Goal: Information Seeking & Learning: Learn about a topic

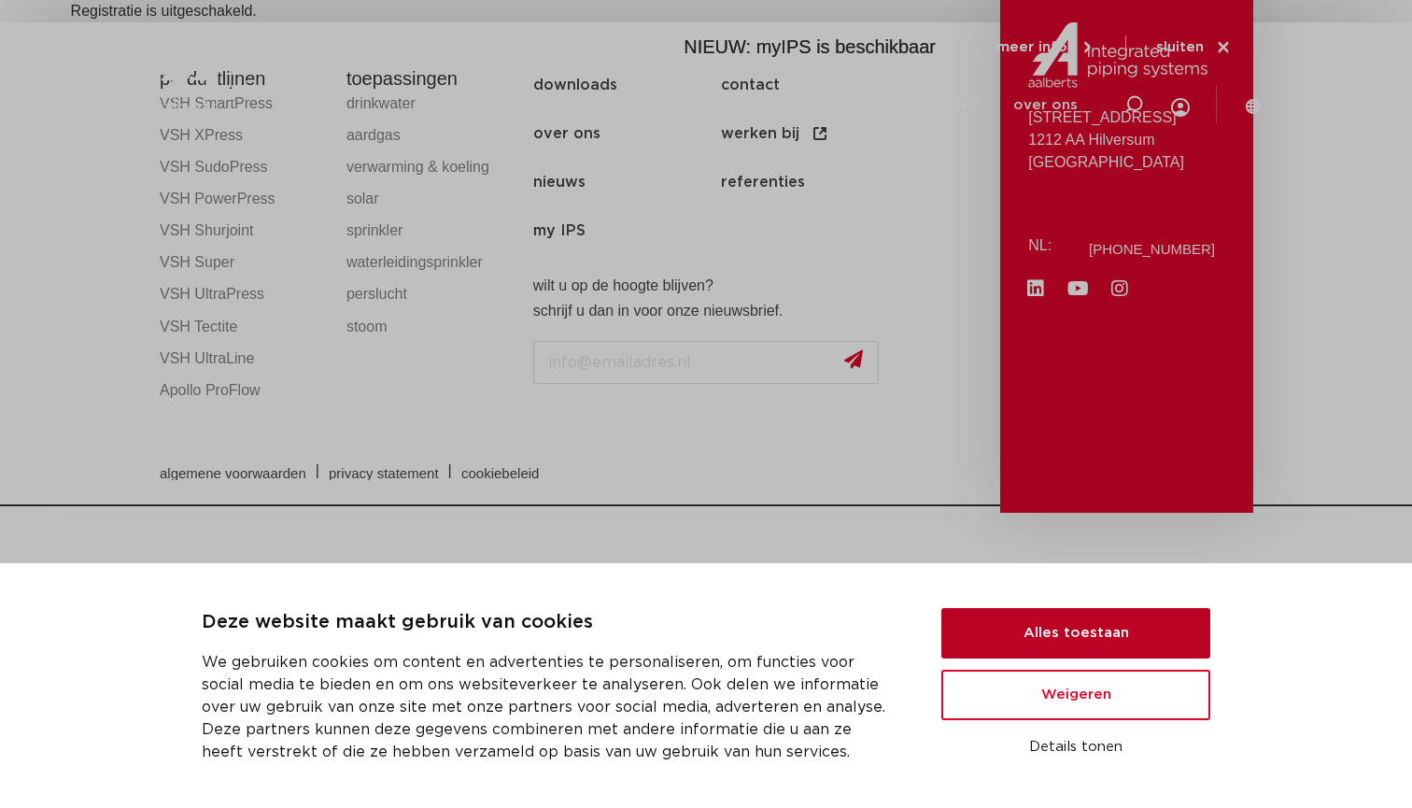
click at [1006, 638] on button "Alles toestaan" at bounding box center [1075, 633] width 269 height 50
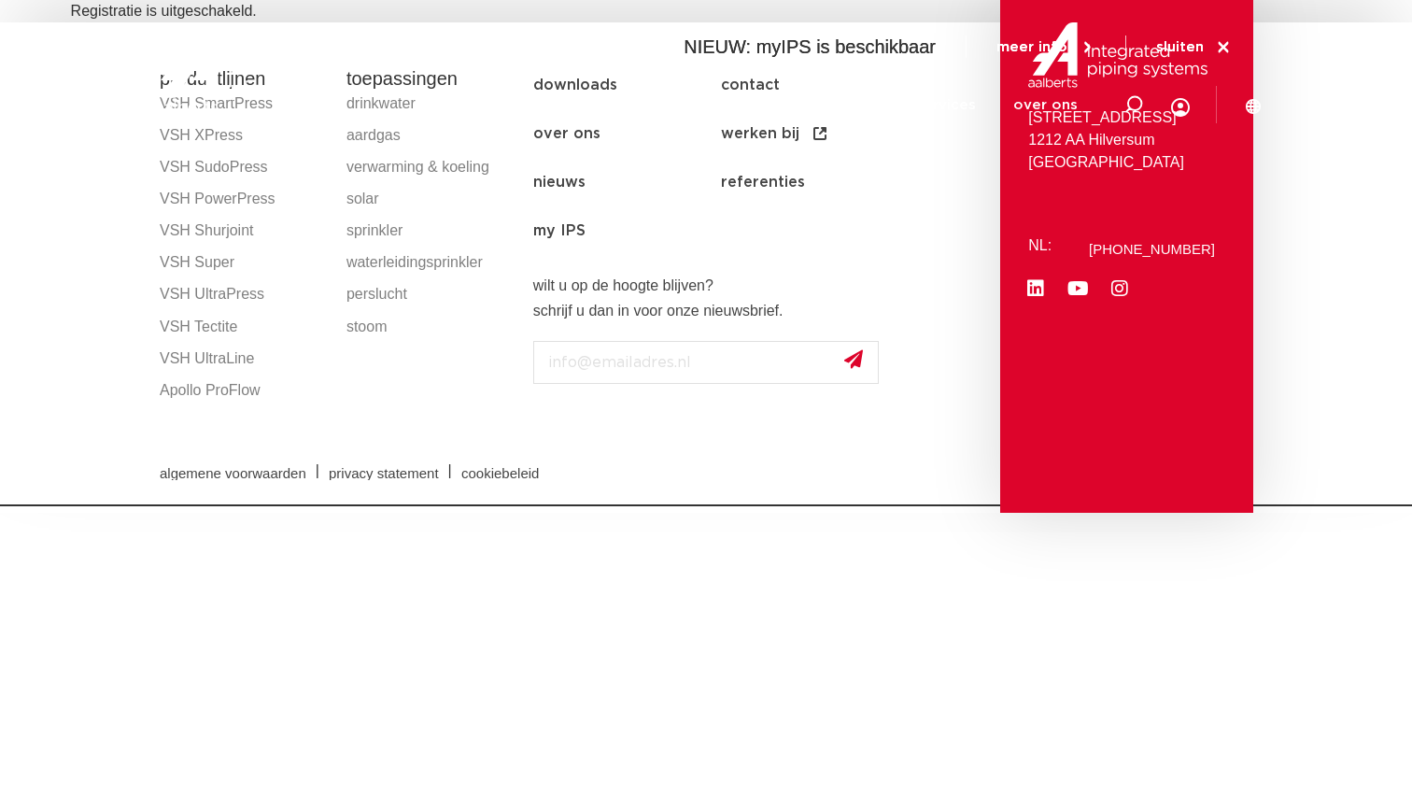
click at [257, 100] on img at bounding box center [269, 72] width 239 height 84
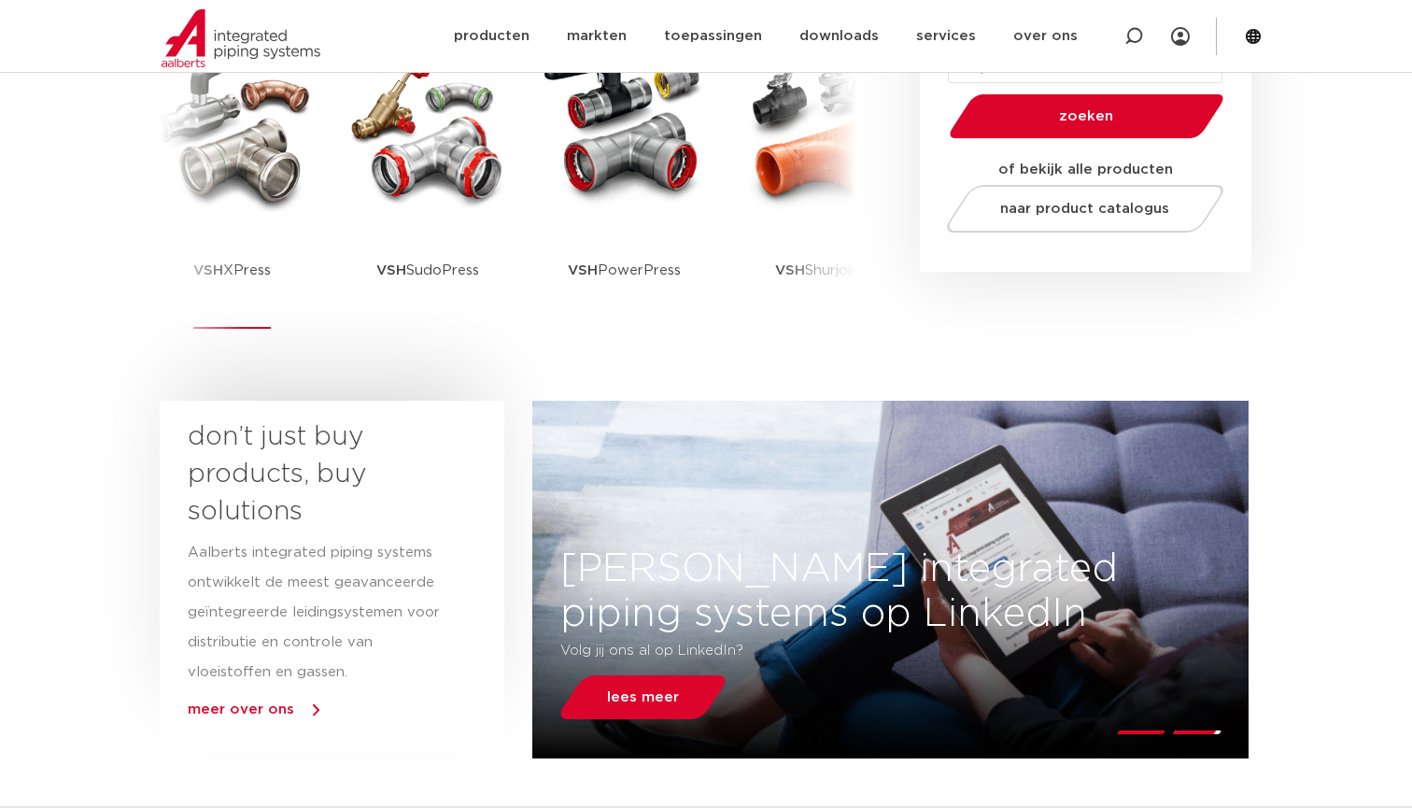
scroll to position [583, 0]
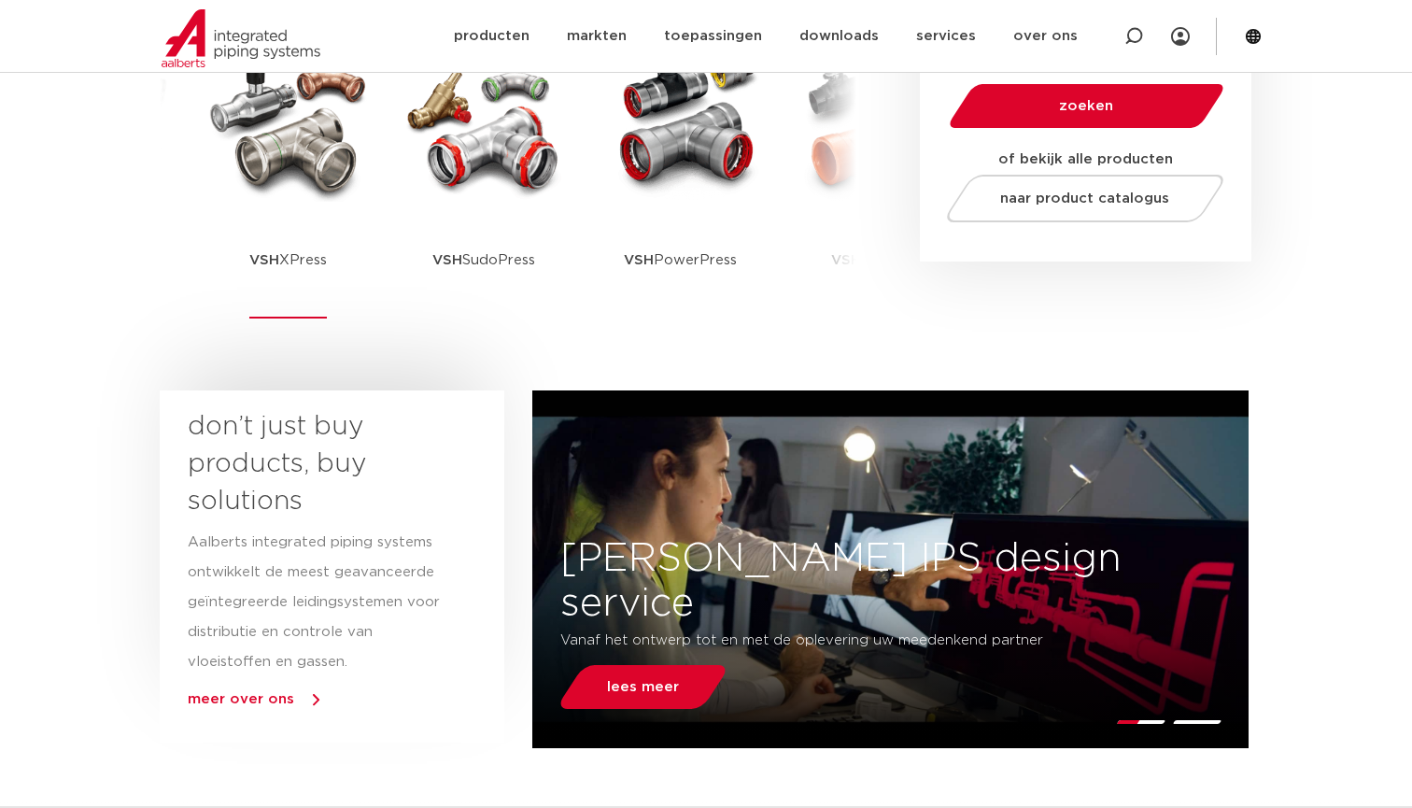
click at [289, 252] on p "VSH XPress" at bounding box center [288, 260] width 78 height 117
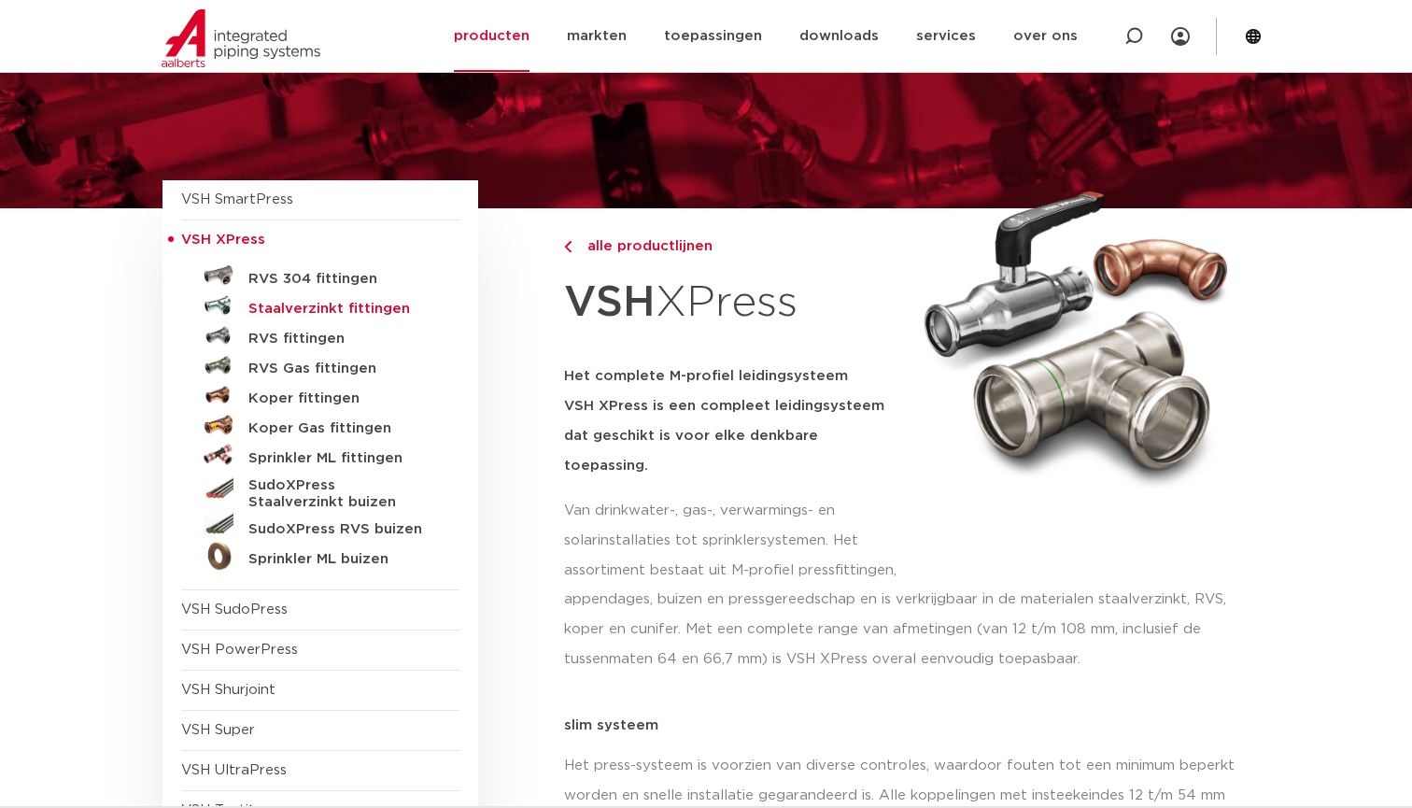
scroll to position [133, 0]
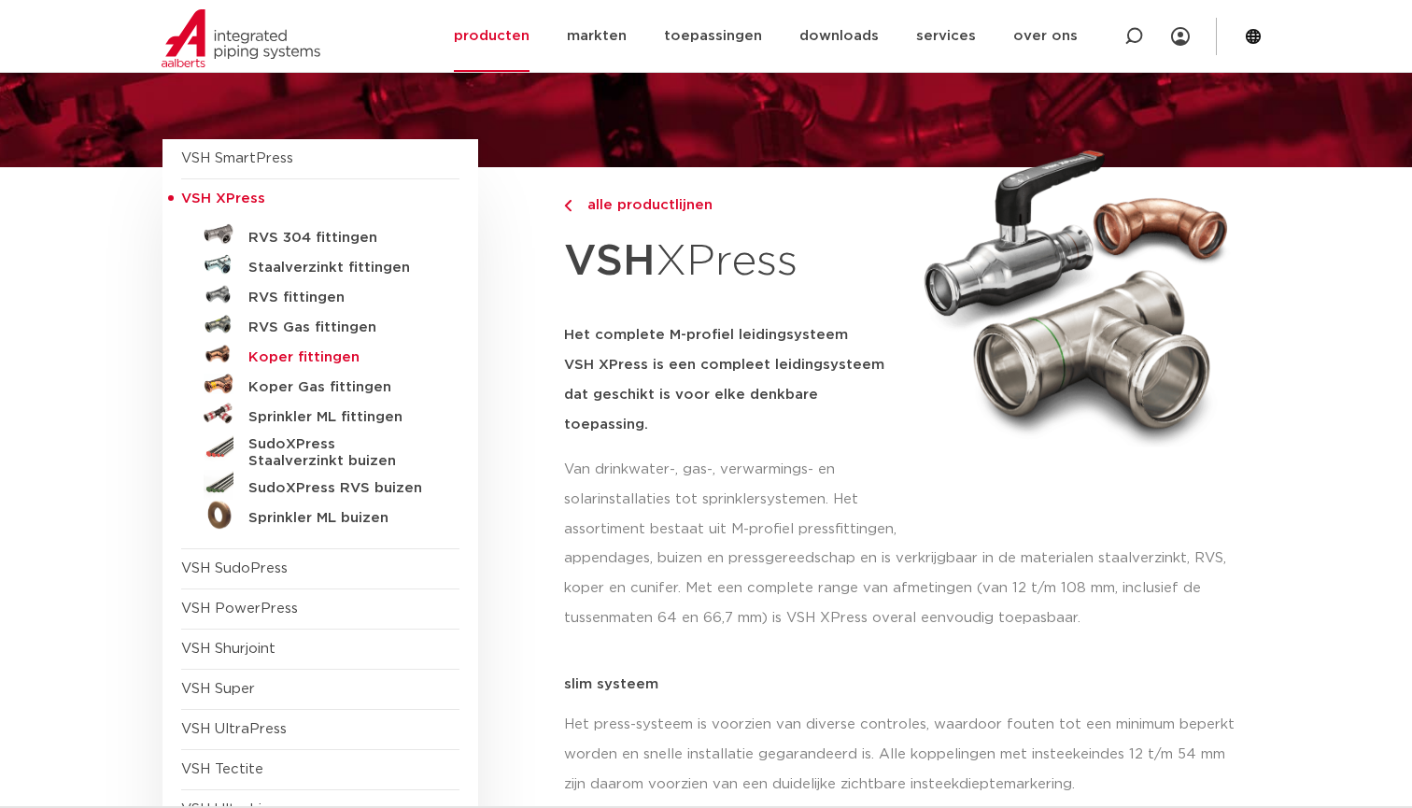
click at [303, 356] on h5 "Koper fittingen" at bounding box center [340, 357] width 185 height 17
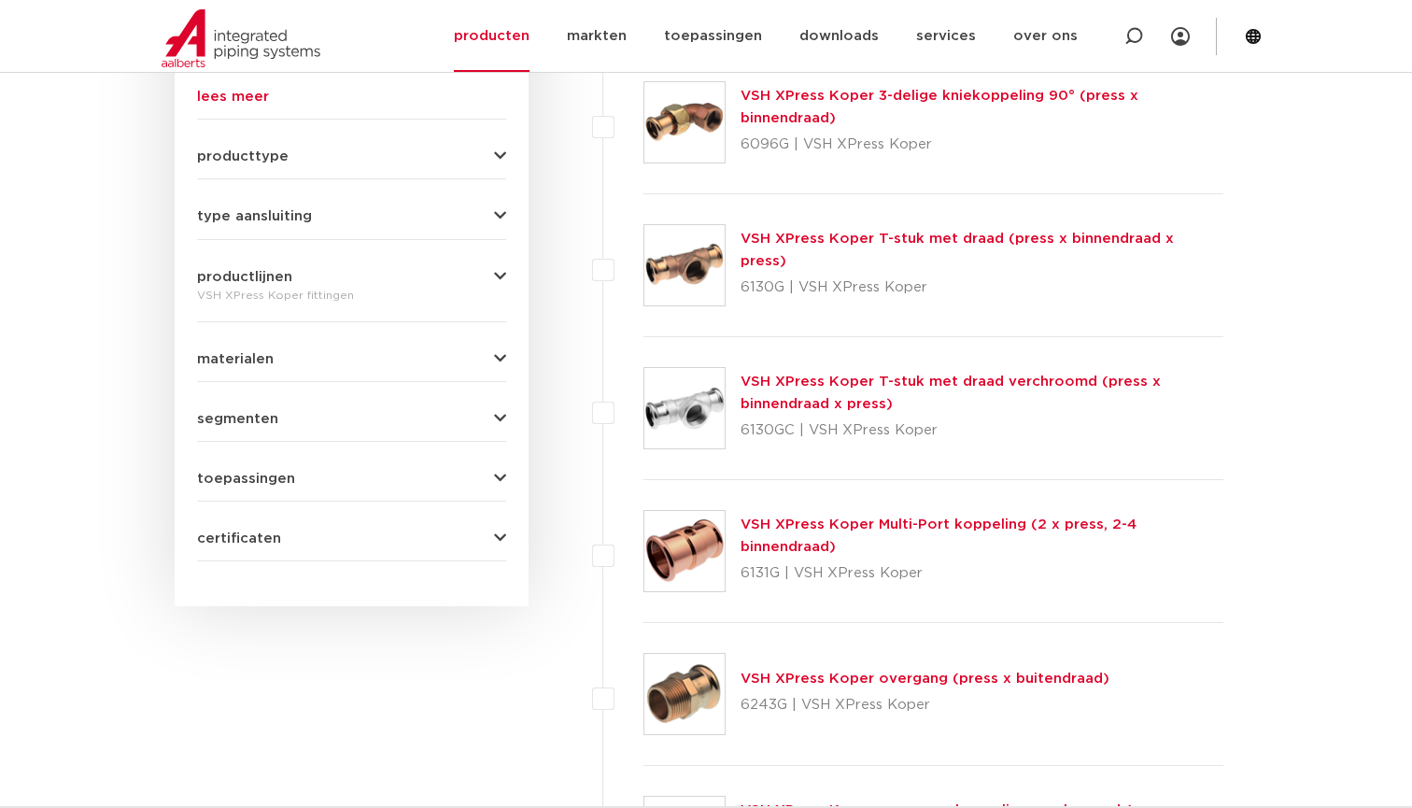
scroll to position [786, 0]
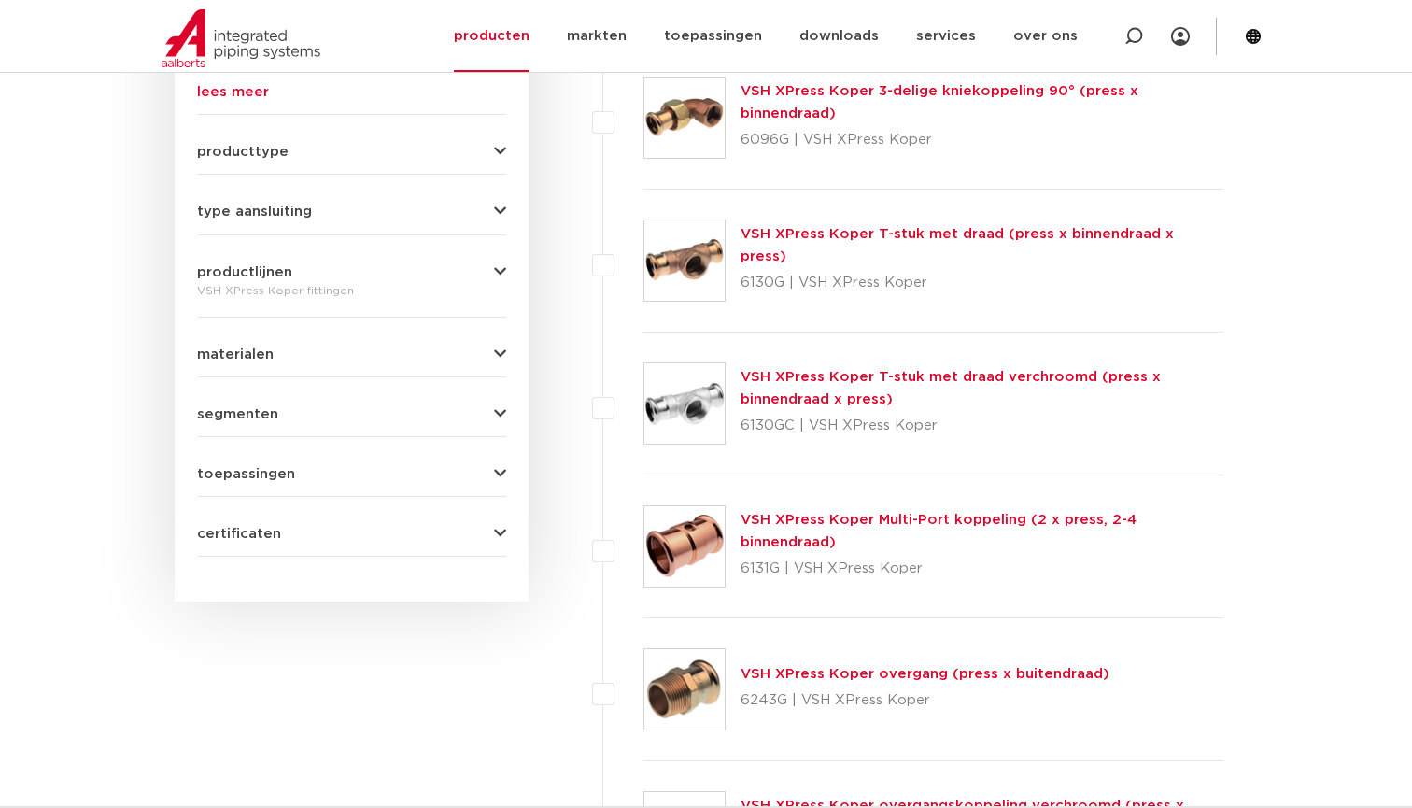
click at [765, 246] on link "VSH XPress Koper T-stuk met draad (press x binnendraad x press)" at bounding box center [957, 245] width 433 height 36
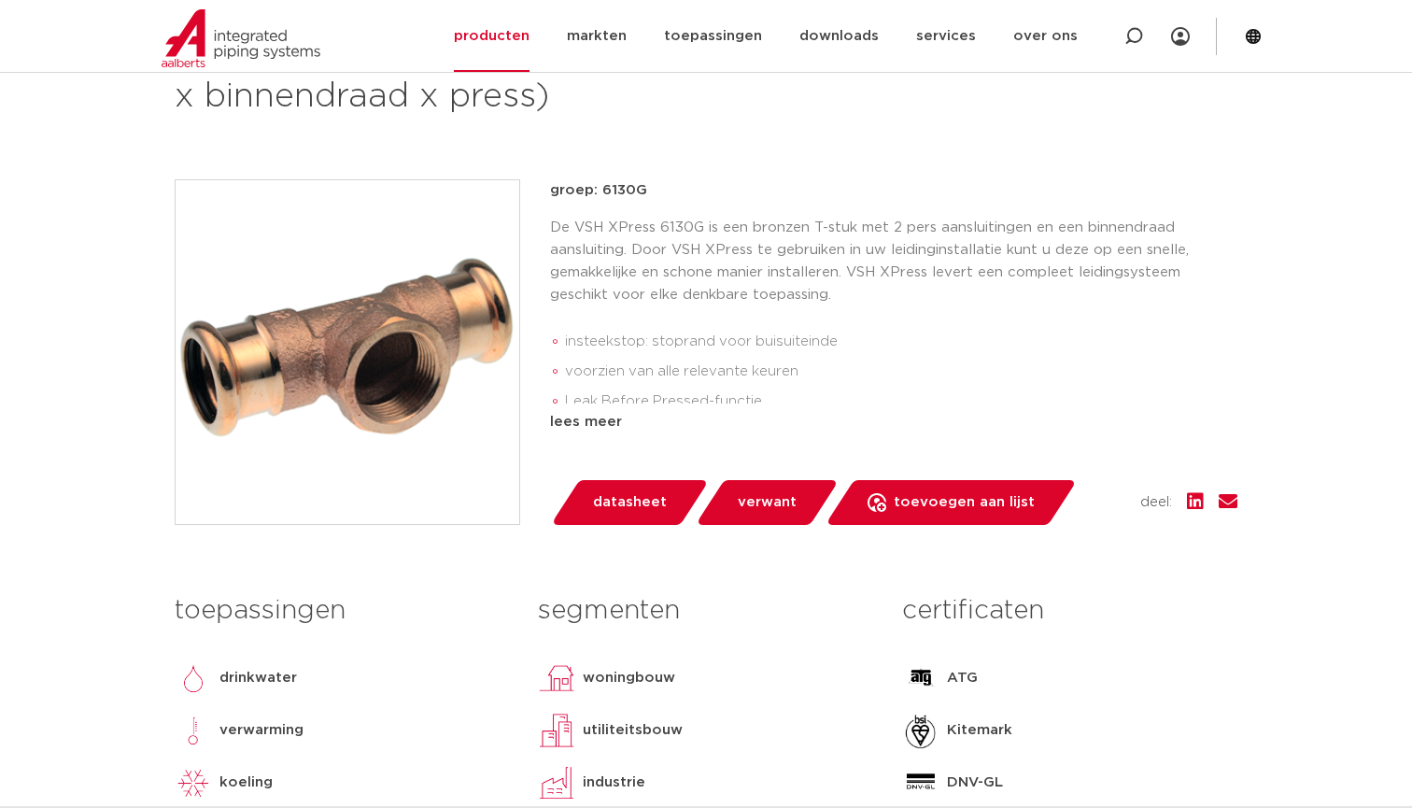
scroll to position [225, 0]
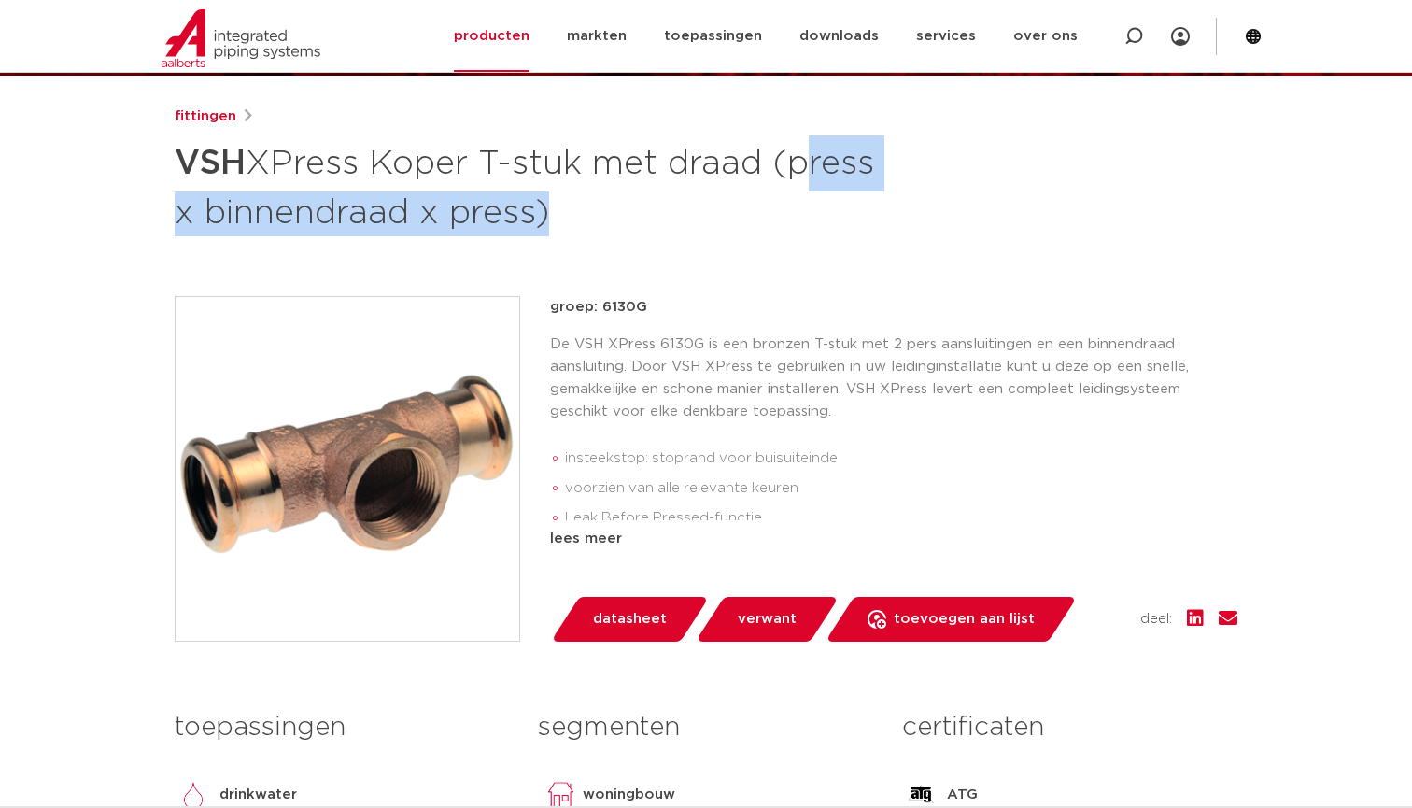
drag, startPoint x: 191, startPoint y: 208, endPoint x: 649, endPoint y: 209, distance: 458.6
click at [649, 209] on h1 "VSH XPress Koper T-stuk met draad (press x binnendraad x press)" at bounding box center [525, 185] width 701 height 101
copy h1 "press x binnendraad x press"
